Goal: Complete application form

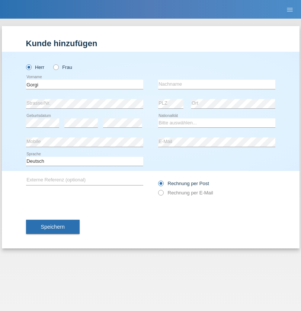
type input "Gorgi"
click at [217, 84] on input "text" at bounding box center [216, 84] width 117 height 9
type input "Tanev"
select select "BG"
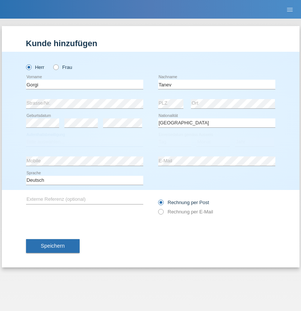
select select "C"
select select "16"
select select "03"
select select "2021"
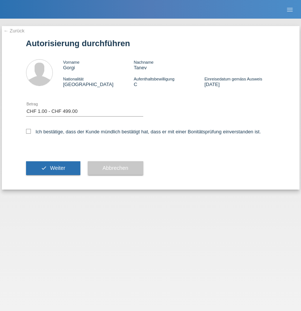
select select "1"
checkbox input "true"
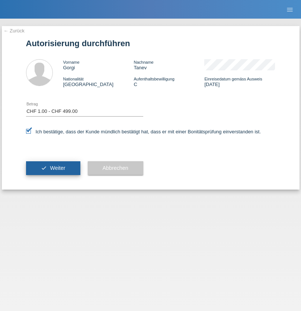
click at [53, 168] on span "Weiter" at bounding box center [57, 168] width 15 height 6
